Goal: Task Accomplishment & Management: Complete application form

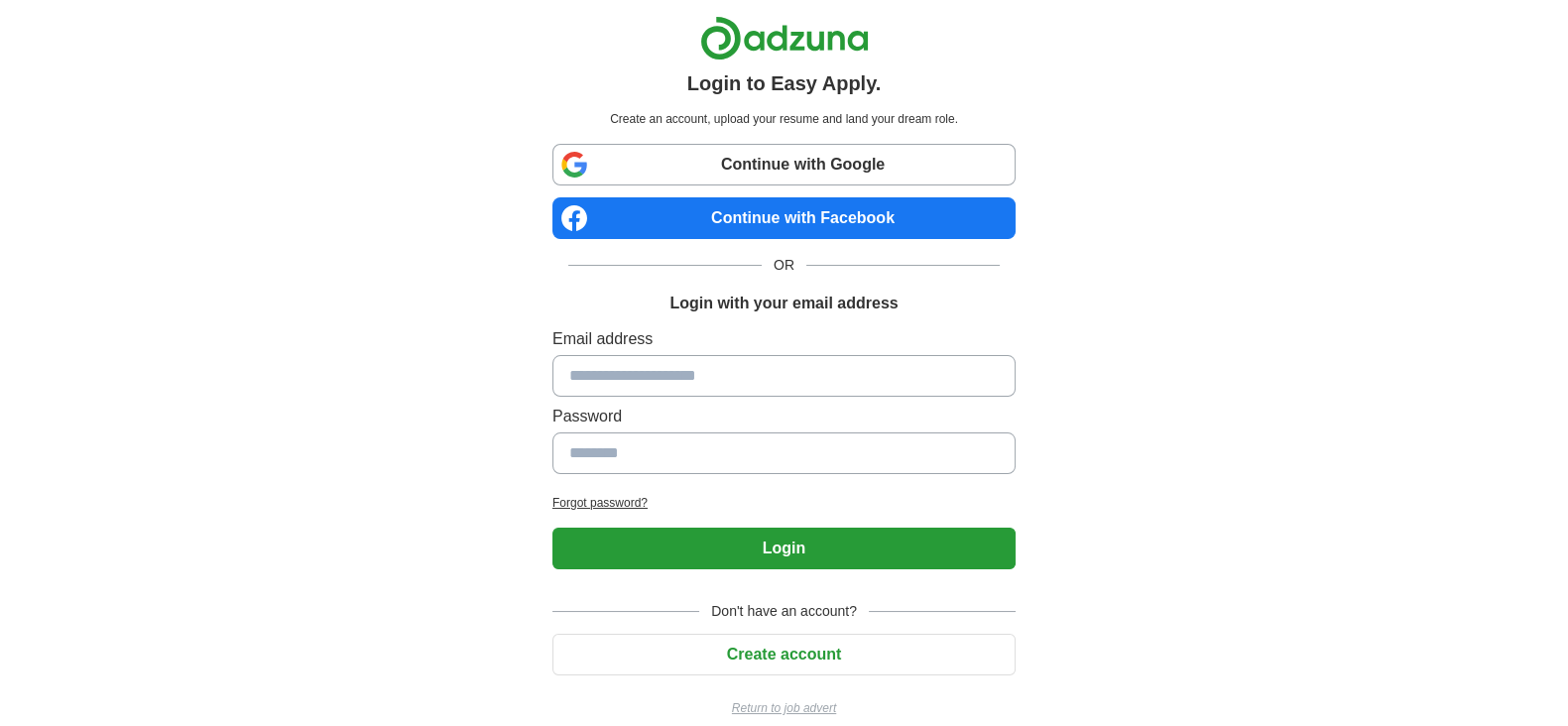
click at [773, 159] on link "Continue with Google" at bounding box center [784, 165] width 463 height 42
click at [759, 145] on link "Continue with Google" at bounding box center [784, 165] width 463 height 42
click at [749, 139] on div "Login to Easy Apply. Create an account, upload your resume and land your dream …" at bounding box center [784, 374] width 495 height 749
click at [750, 157] on link "Continue with Google" at bounding box center [784, 165] width 463 height 42
